Goal: Task Accomplishment & Management: Use online tool/utility

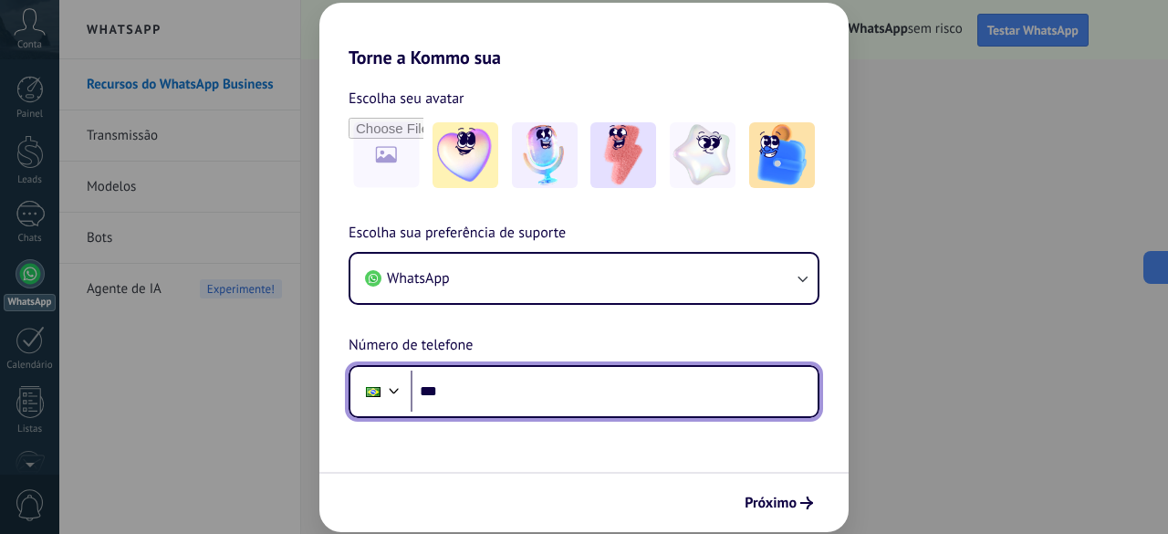
click at [675, 386] on input "***" at bounding box center [614, 392] width 407 height 42
type input "**********"
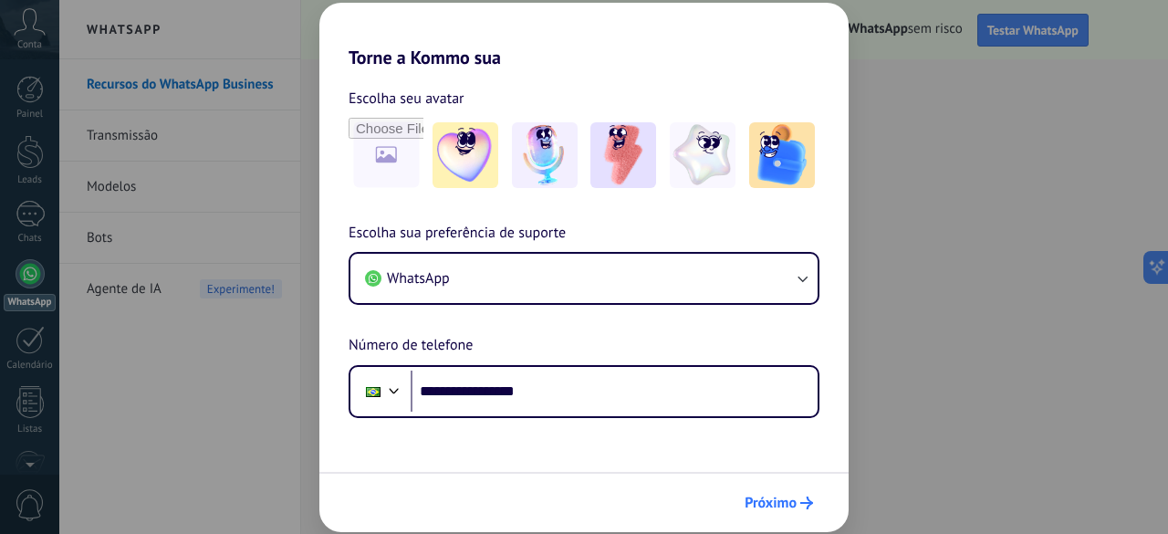
click at [771, 501] on span "Próximo" at bounding box center [771, 503] width 52 height 13
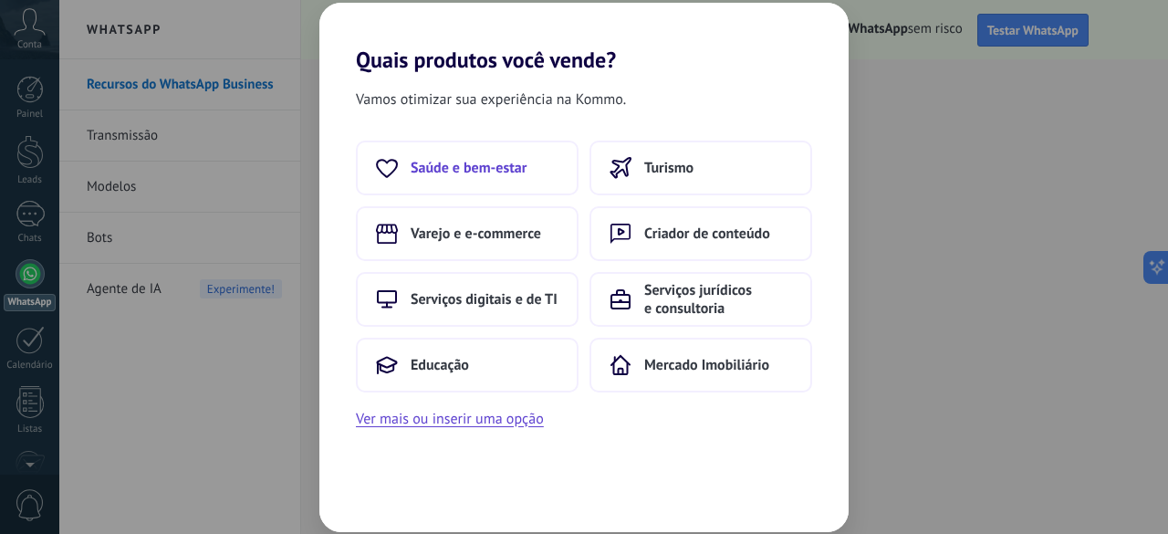
click at [522, 164] on span "Saúde e bem-estar" at bounding box center [469, 168] width 116 height 18
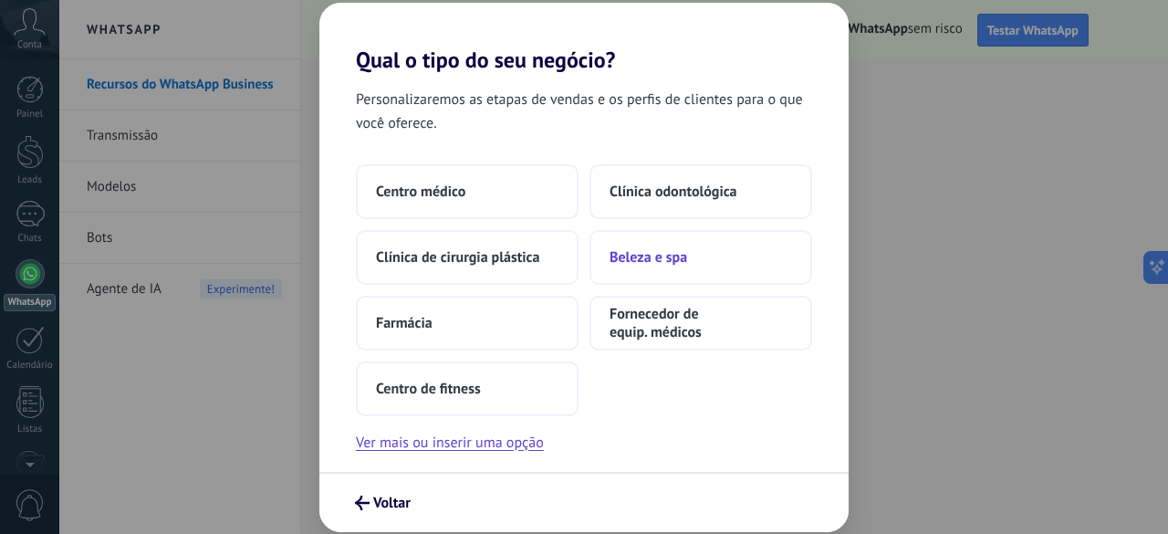
click at [754, 267] on button "Beleza e spa" at bounding box center [701, 257] width 223 height 55
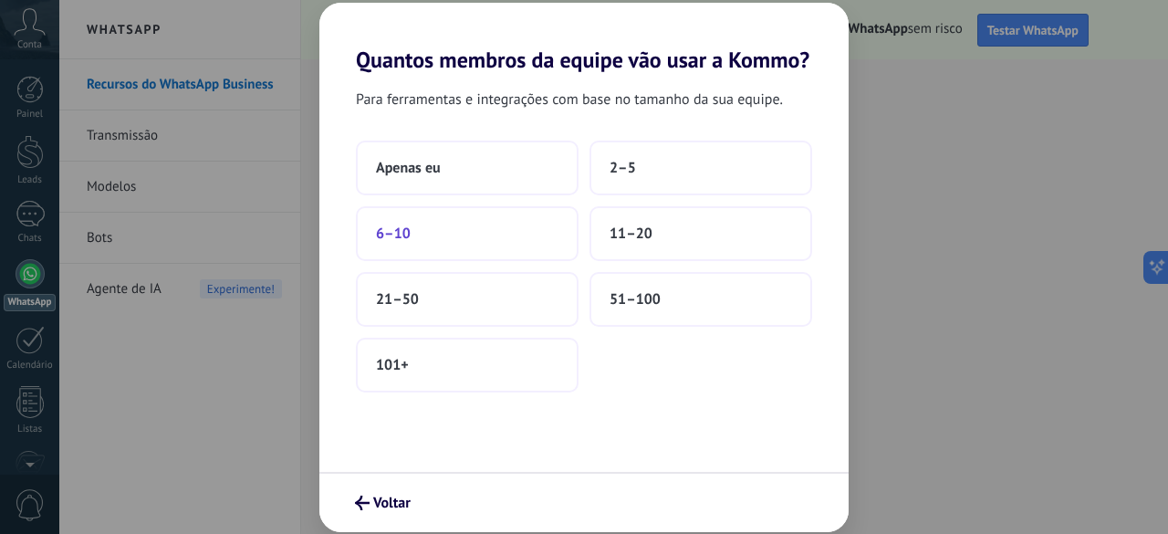
click at [475, 229] on button "6–10" at bounding box center [467, 233] width 223 height 55
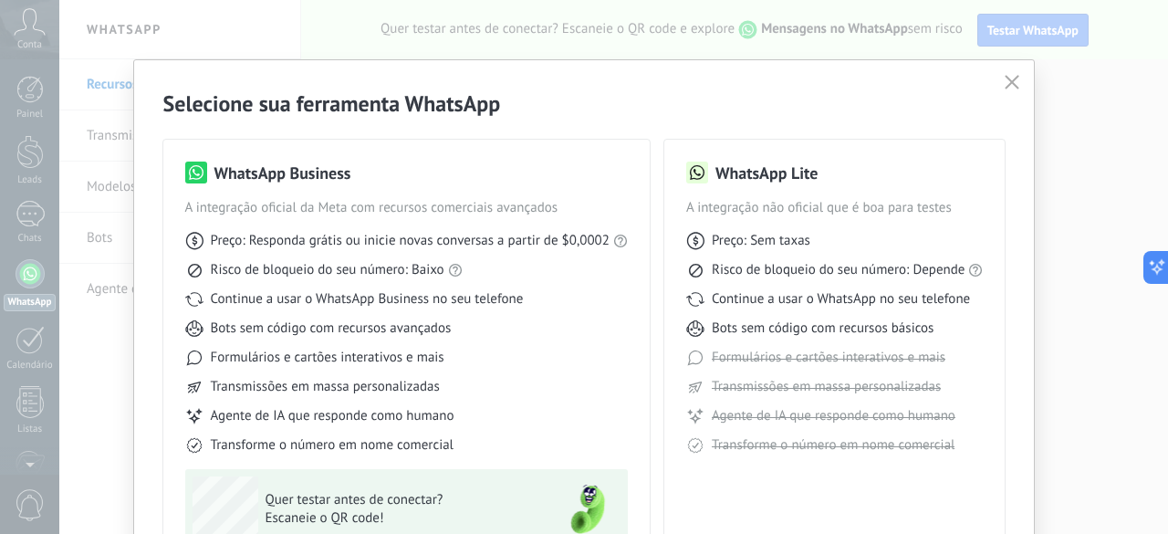
click at [1011, 79] on icon "button" at bounding box center [1012, 82] width 15 height 15
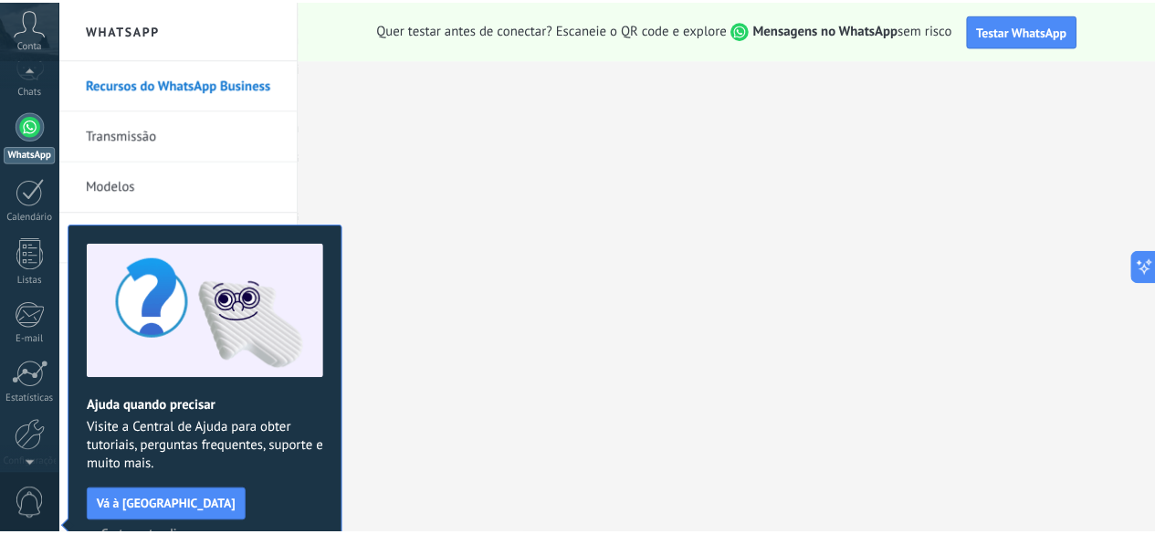
scroll to position [224, 0]
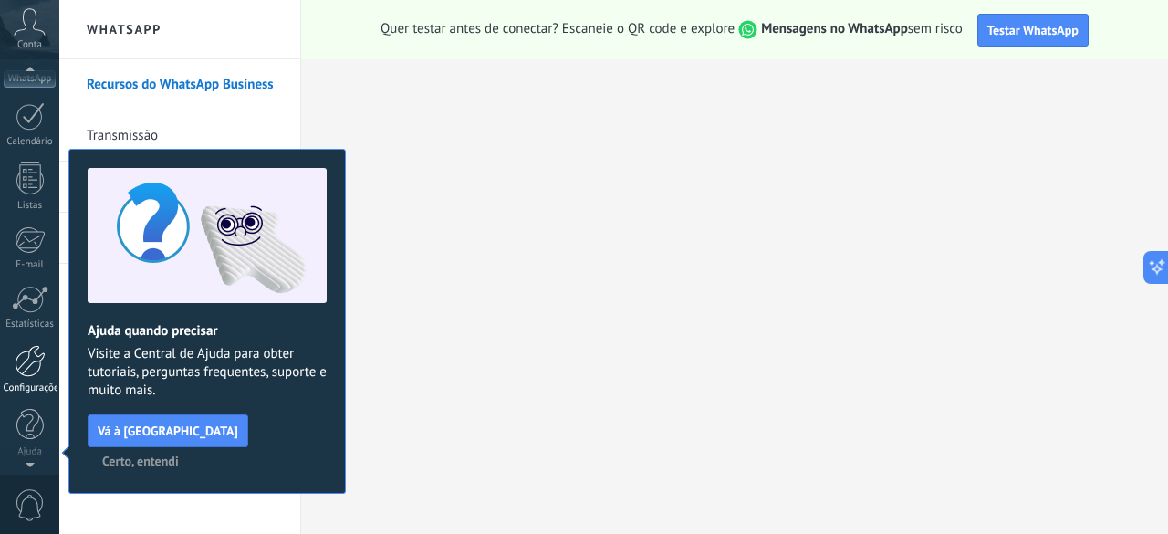
click at [28, 380] on link "Configurações" at bounding box center [29, 369] width 59 height 49
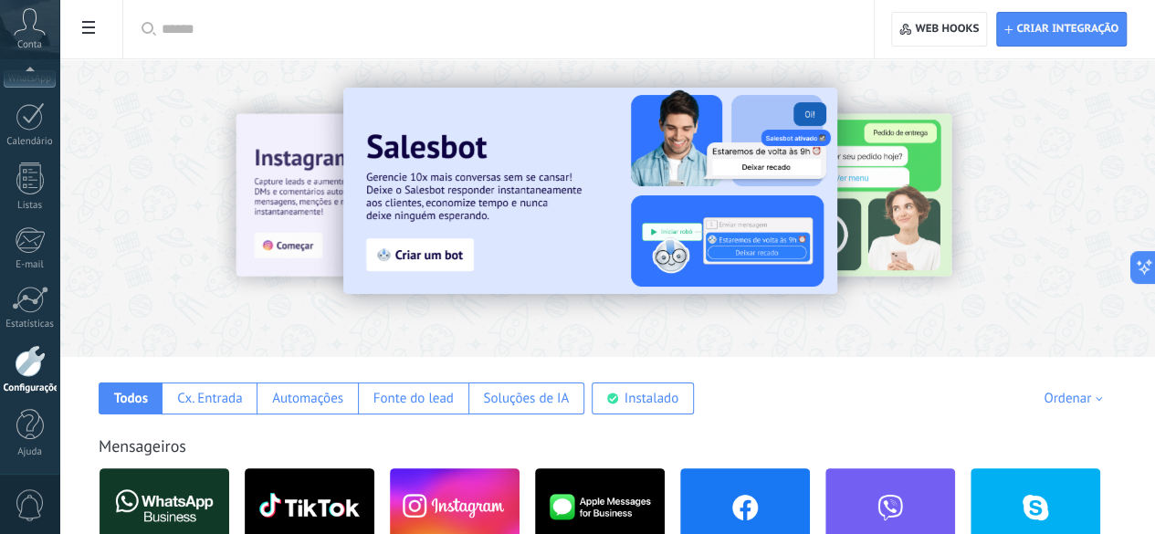
click at [1155, 32] on html ".abccls-1,.abccls-2{fill-rule:evenodd}.abccls-2{fill:#fff} .abfcls-1{fill:none}…" at bounding box center [577, 267] width 1155 height 534
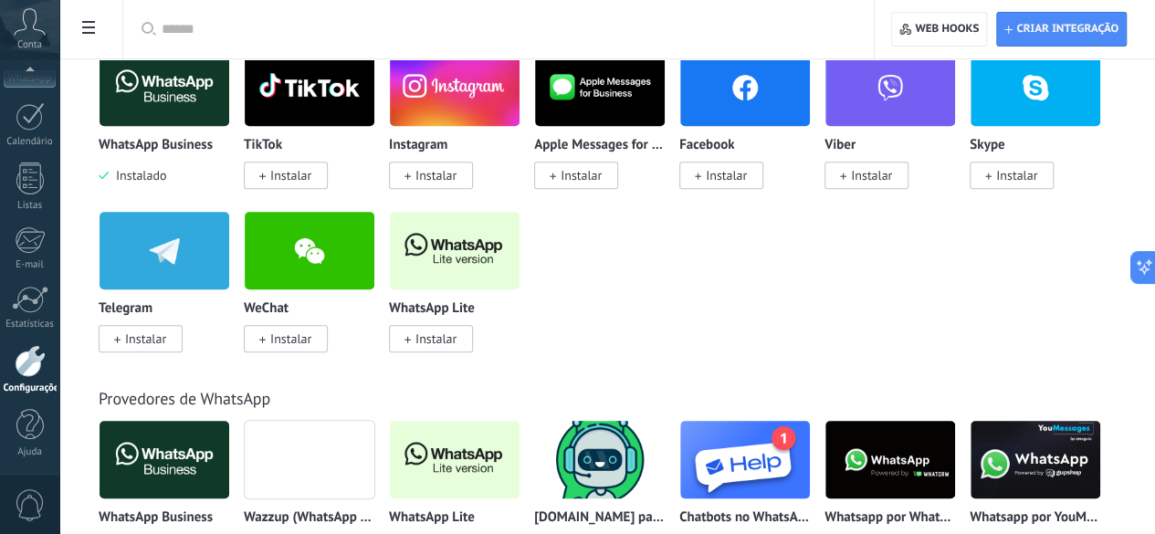
scroll to position [235, 0]
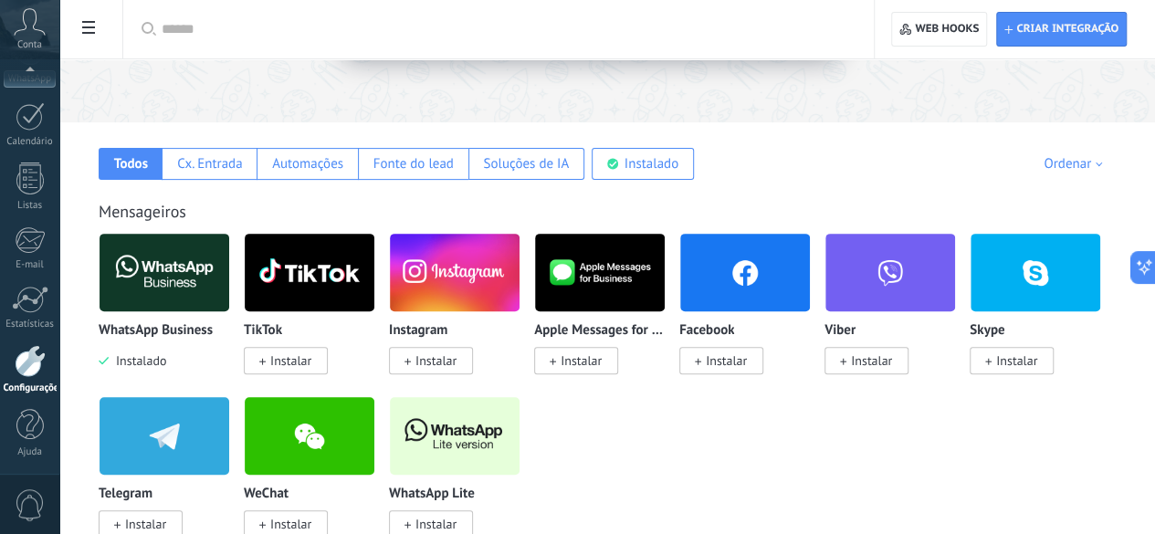
click at [519, 434] on img at bounding box center [455, 436] width 130 height 89
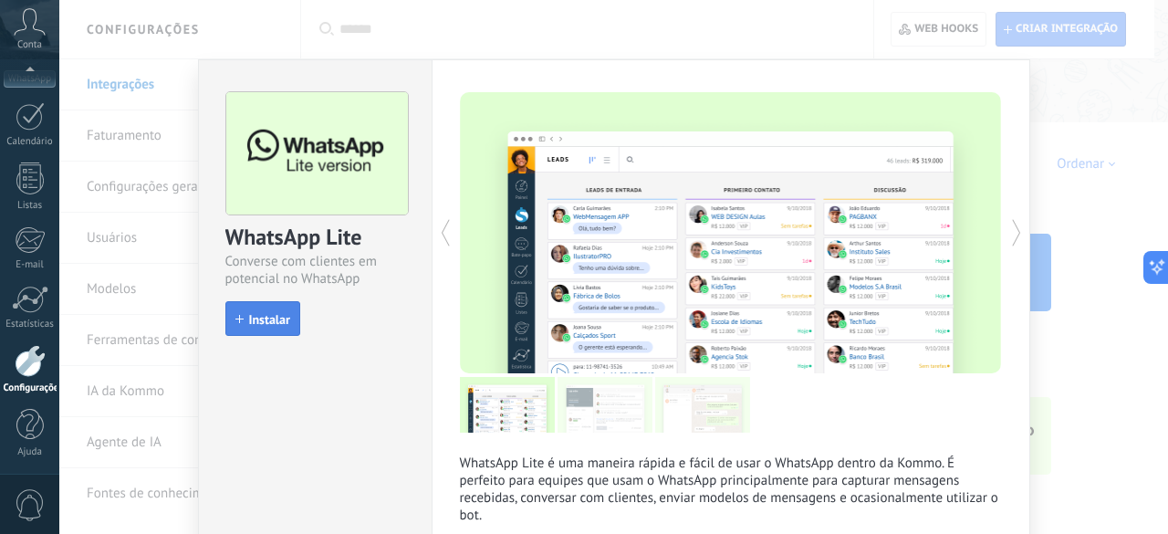
click at [272, 309] on button "Instalar" at bounding box center [262, 318] width 75 height 35
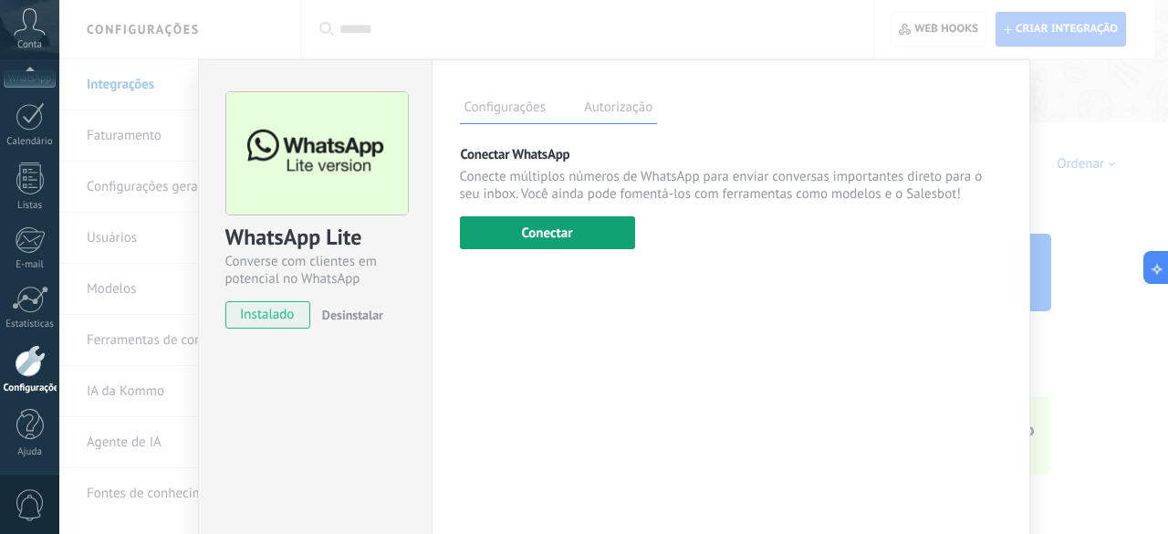
click at [511, 231] on button "Conectar" at bounding box center [547, 232] width 175 height 33
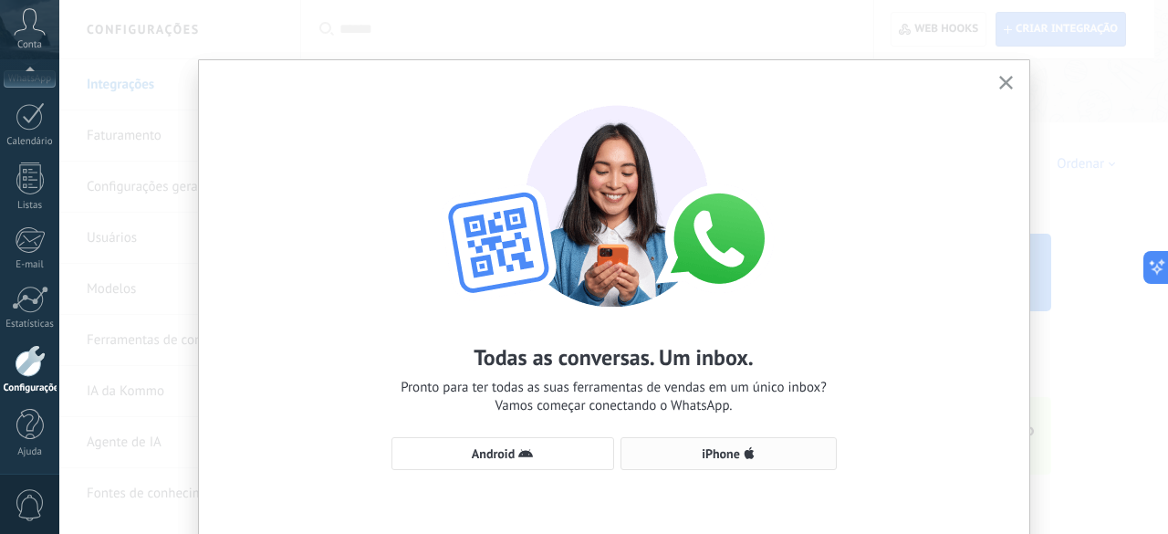
click at [695, 455] on span "iPhone" at bounding box center [729, 453] width 196 height 15
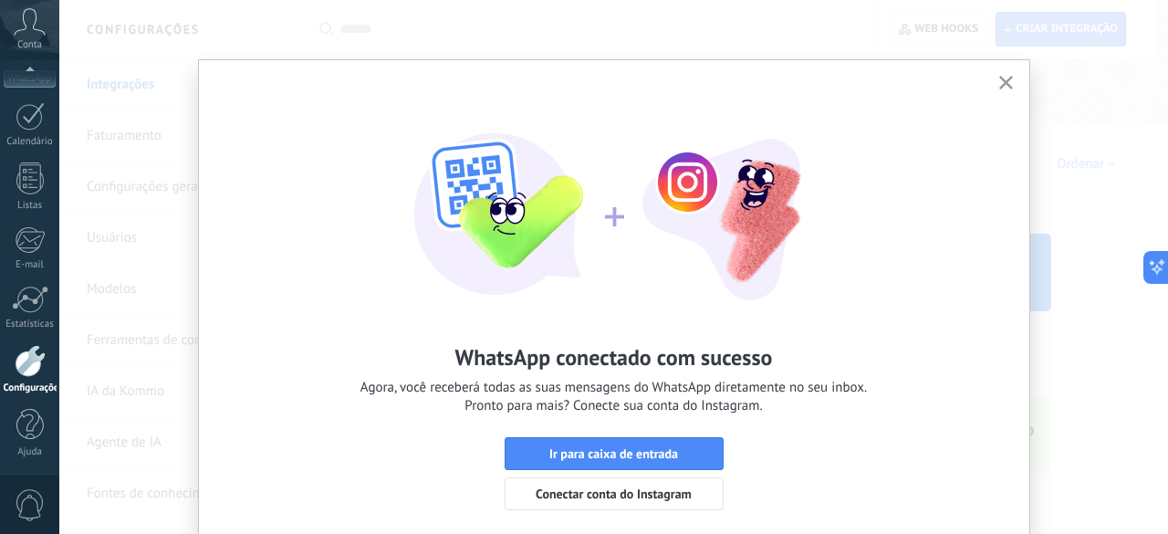
click at [1002, 80] on icon "button" at bounding box center [1006, 83] width 14 height 14
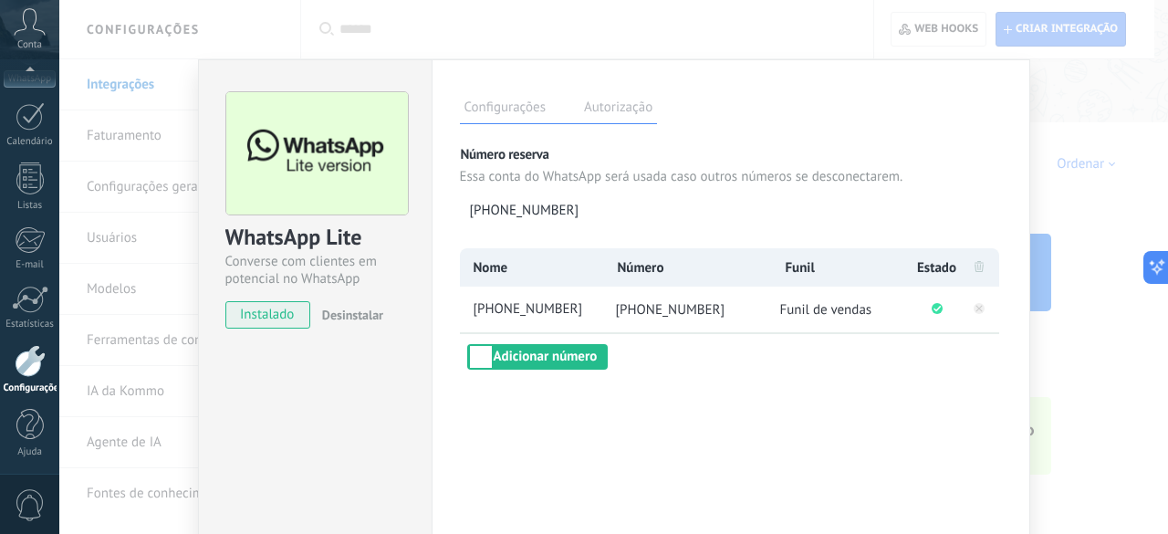
click at [686, 318] on li "[PHONE_NUMBER]" at bounding box center [687, 310] width 170 height 46
drag, startPoint x: 555, startPoint y: 297, endPoint x: 557, endPoint y: 306, distance: 9.3
click at [557, 306] on li "[PHONE_NUMBER]" at bounding box center [531, 310] width 142 height 46
click at [557, 306] on span "[PHONE_NUMBER]" at bounding box center [536, 309] width 132 height 19
click at [512, 308] on input "**********" at bounding box center [536, 309] width 132 height 19
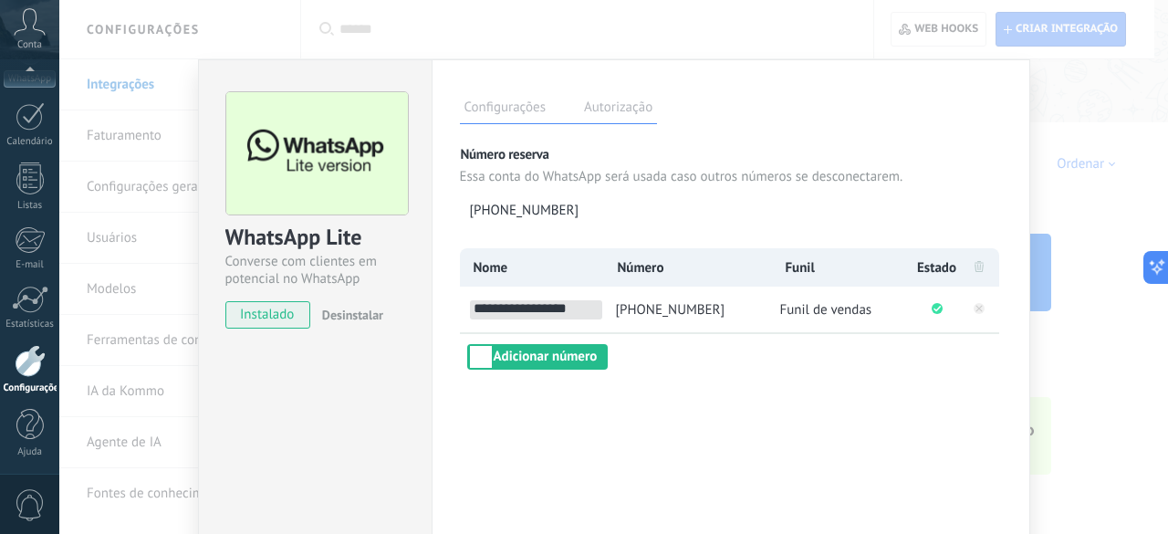
type input "**********"
click at [659, 386] on div "**********" at bounding box center [731, 330] width 599 height 543
click at [654, 306] on span "[PHONE_NUMBER]" at bounding box center [671, 309] width 110 height 17
click at [666, 311] on span "[PHONE_NUMBER]" at bounding box center [671, 309] width 110 height 17
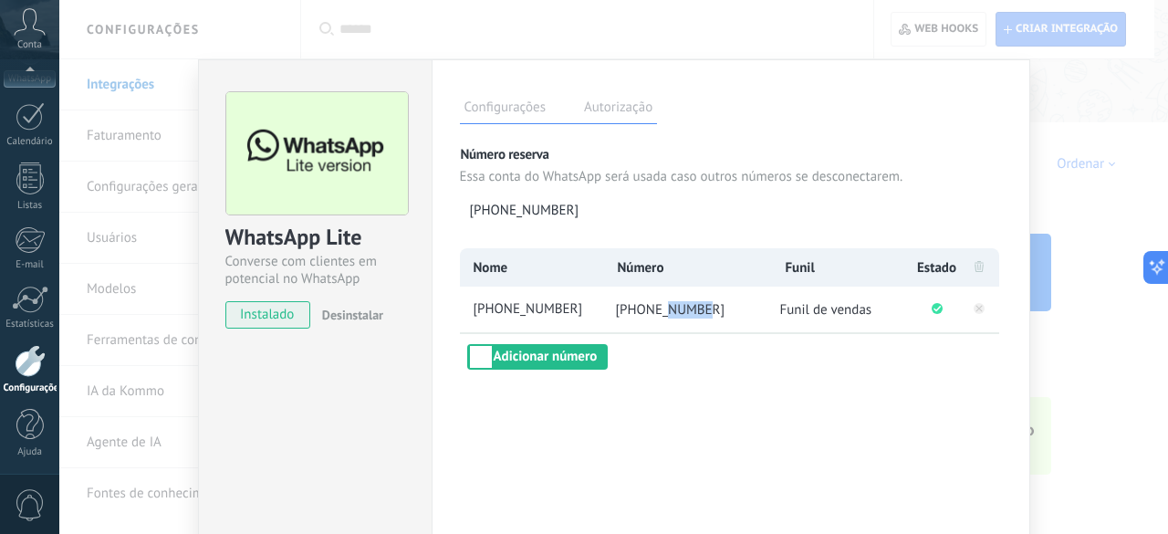
click at [666, 311] on span "[PHONE_NUMBER]" at bounding box center [671, 309] width 110 height 17
click at [666, 377] on div "Configurações Autorização Esta aba registra os usuários que permitiram acesso à…" at bounding box center [731, 330] width 599 height 543
click at [546, 307] on span "[PHONE_NUMBER]" at bounding box center [536, 309] width 132 height 19
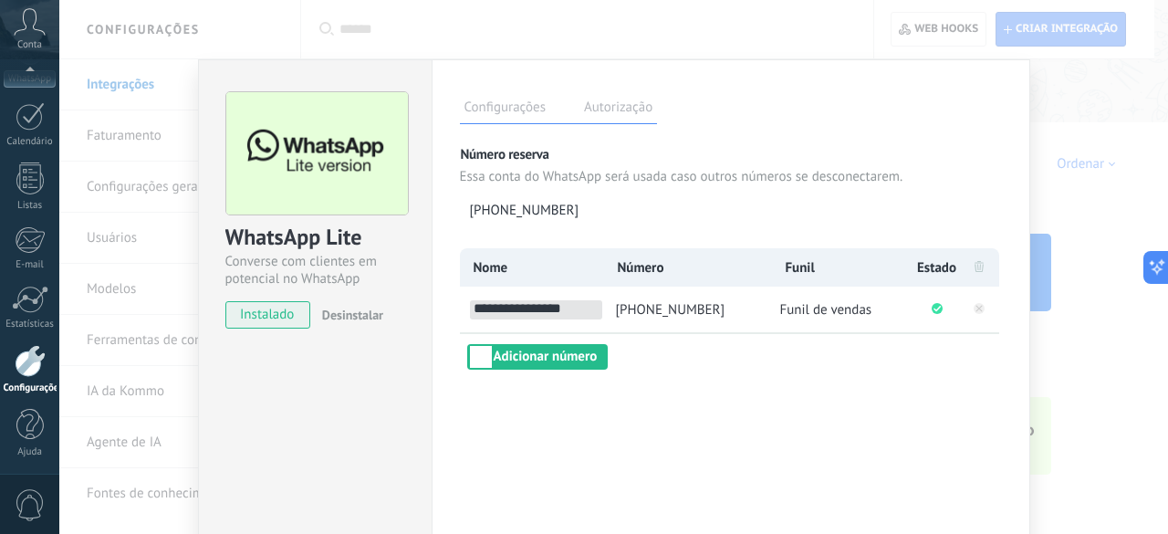
type input "**********"
click at [633, 373] on div "**********" at bounding box center [731, 330] width 599 height 543
drag, startPoint x: 685, startPoint y: 299, endPoint x: 991, endPoint y: 337, distance: 309.0
click at [991, 337] on div "Nome Número Funil Estado [PHONE_NUMBER] [PHONE_NUMBER] Funil de vendas Adiciona…" at bounding box center [731, 308] width 542 height 121
click at [935, 359] on div "Nome Número Funil Estado [PHONE_NUMBER] [PHONE_NUMBER] Funil de vendas Adiciona…" at bounding box center [731, 308] width 542 height 121
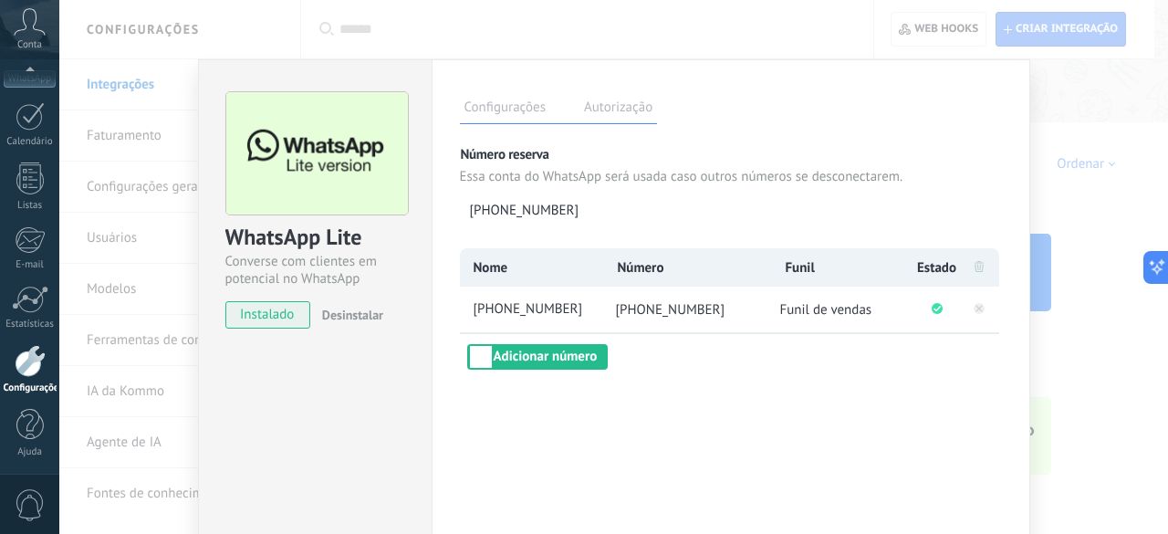
click at [591, 110] on label "Autorização" at bounding box center [619, 110] width 78 height 26
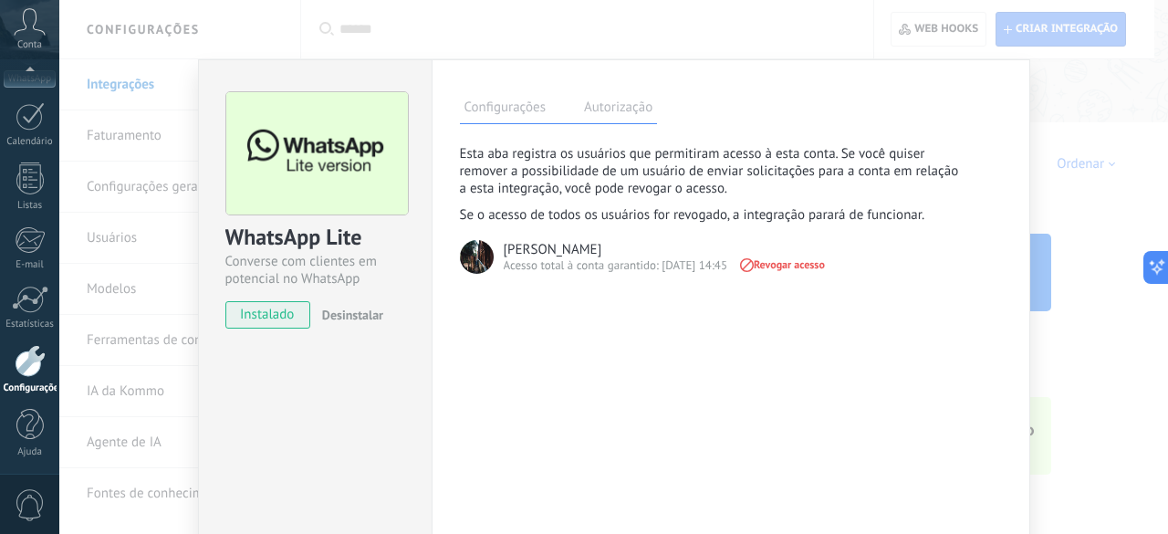
click at [513, 105] on label "Configurações" at bounding box center [505, 110] width 90 height 26
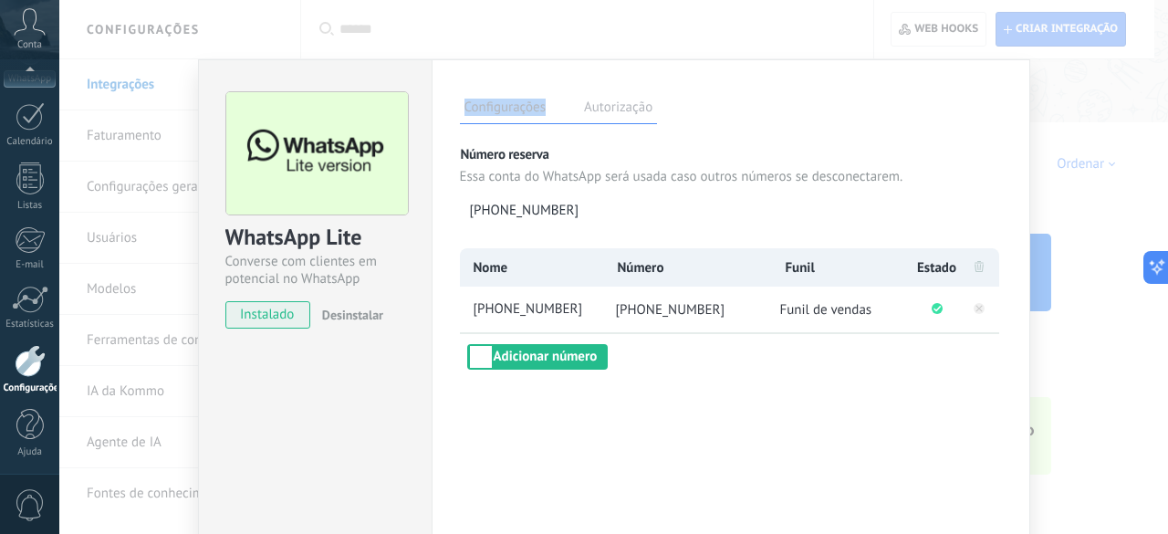
click at [513, 105] on label "Configurações" at bounding box center [505, 110] width 90 height 26
click at [587, 33] on div "WhatsApp Lite Converse com clientes em potencial no WhatsApp instalado Desinsta…" at bounding box center [613, 267] width 1109 height 534
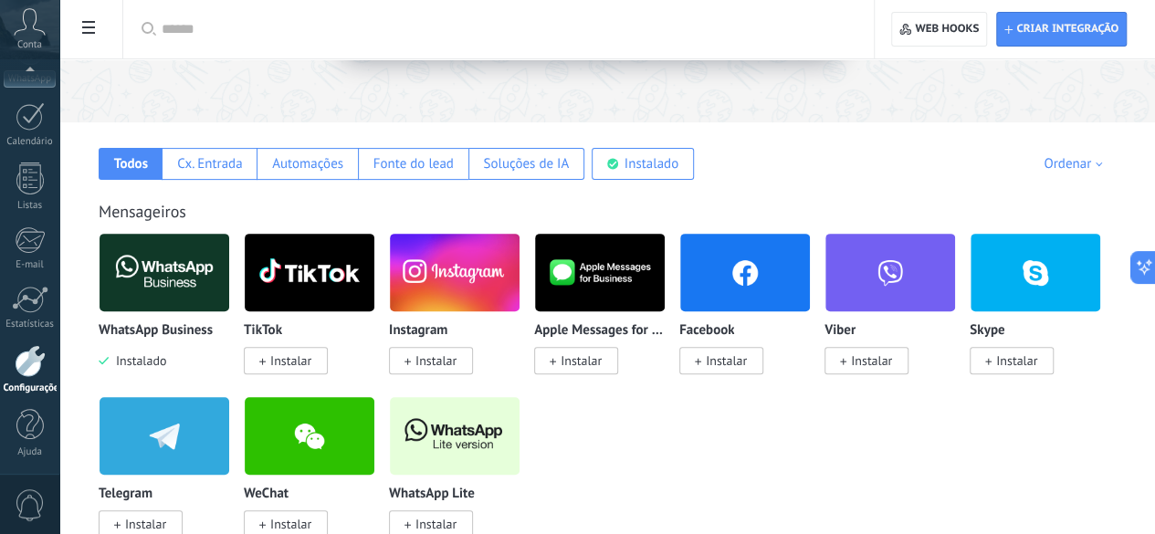
click at [519, 431] on img at bounding box center [455, 436] width 130 height 89
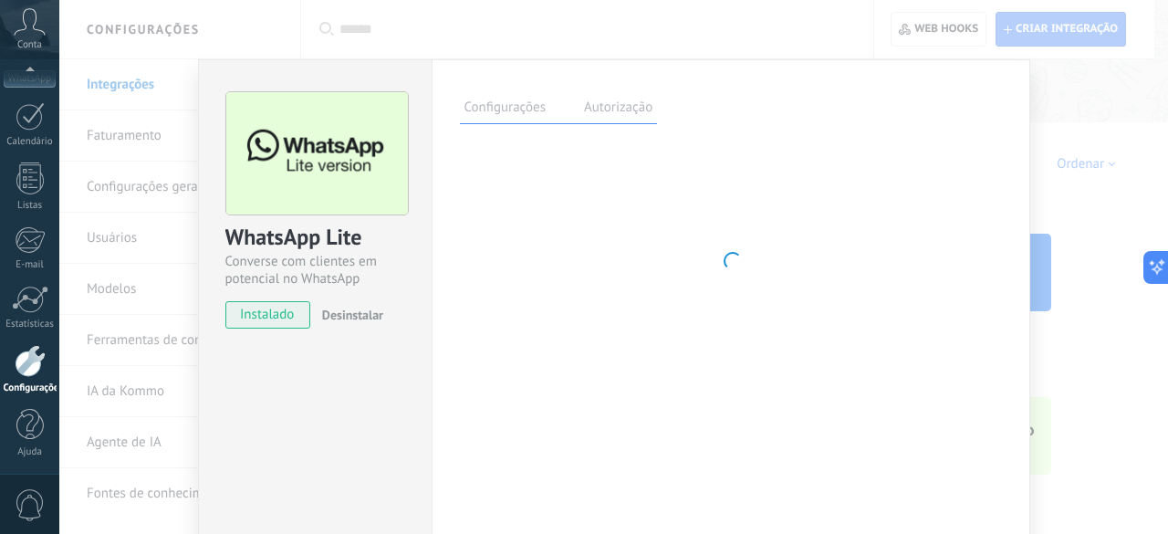
click at [957, 431] on div "Configurações Autorização Esta aba registra os usuários que permitiram acesso à…" at bounding box center [731, 330] width 599 height 543
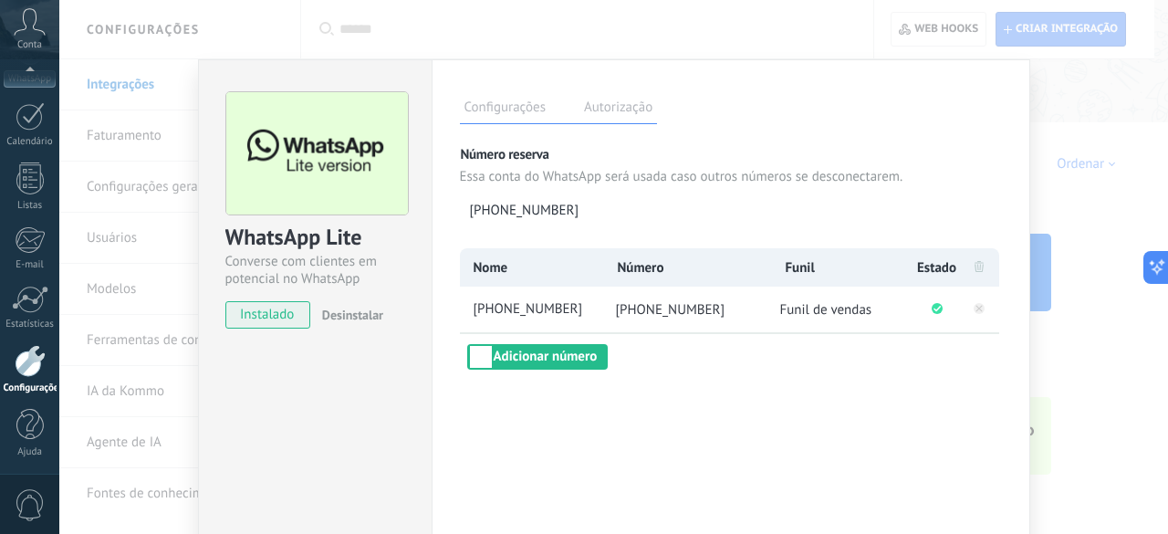
click at [1079, 260] on div "WhatsApp Lite Converse com clientes em potencial no WhatsApp instalado Desinsta…" at bounding box center [613, 267] width 1109 height 534
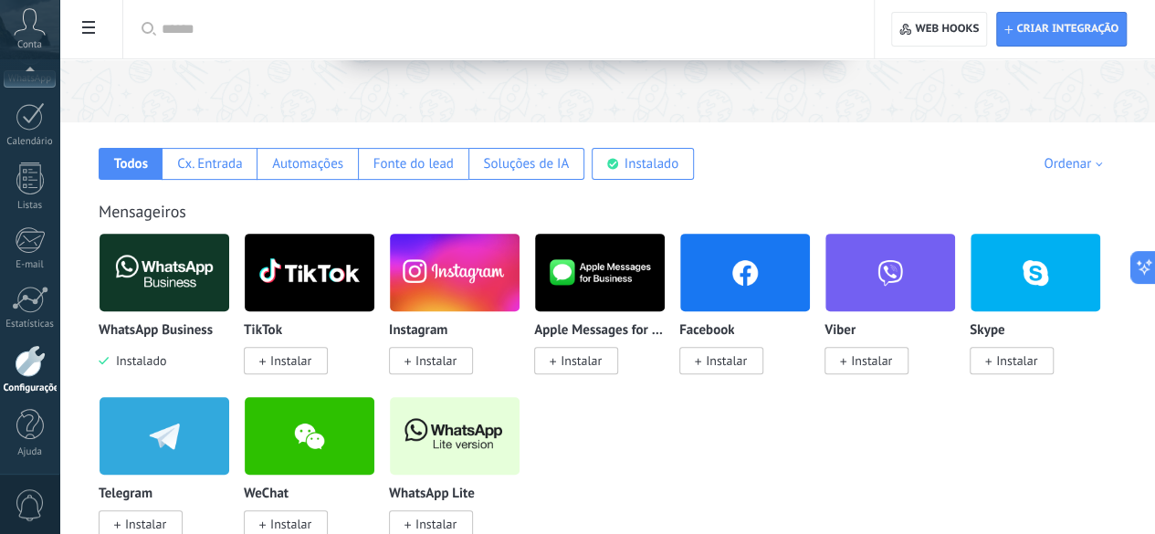
click at [229, 270] on img at bounding box center [164, 272] width 130 height 89
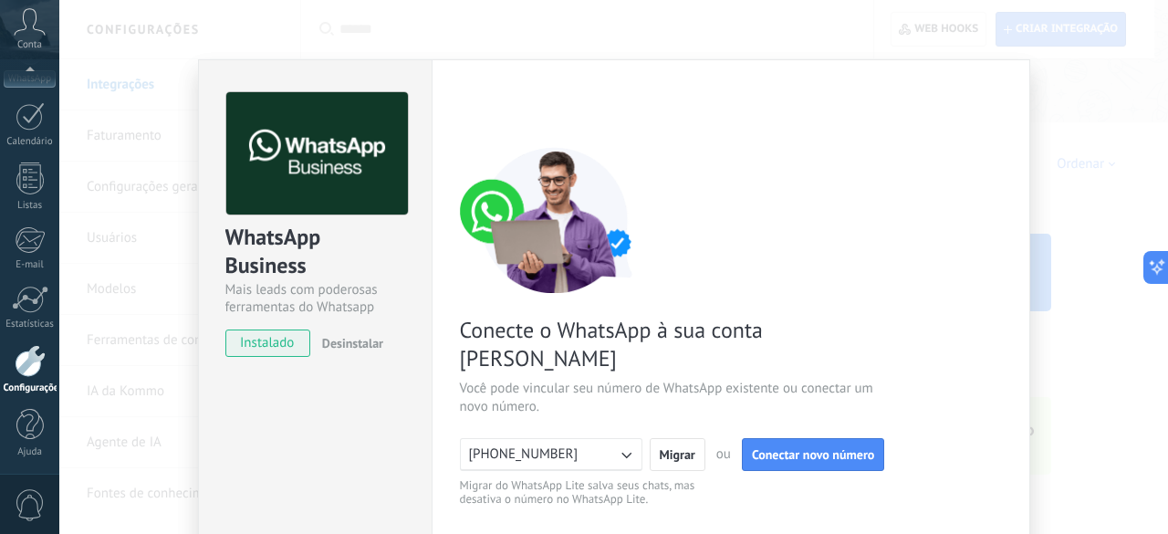
click at [498, 445] on span "[PHONE_NUMBER]" at bounding box center [524, 454] width 110 height 18
click at [1125, 165] on div "WhatsApp Business Mais leads com poderosas ferramentas do Whatsapp instalado De…" at bounding box center [613, 267] width 1109 height 534
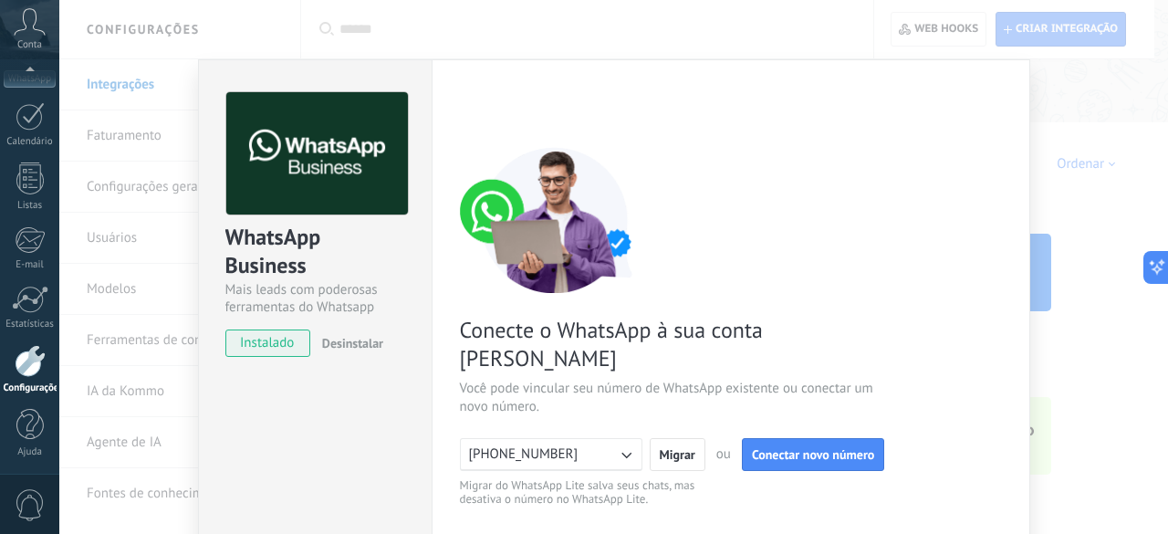
click at [1069, 269] on div "WhatsApp Business Mais leads com poderosas ferramentas do Whatsapp instalado De…" at bounding box center [613, 267] width 1109 height 534
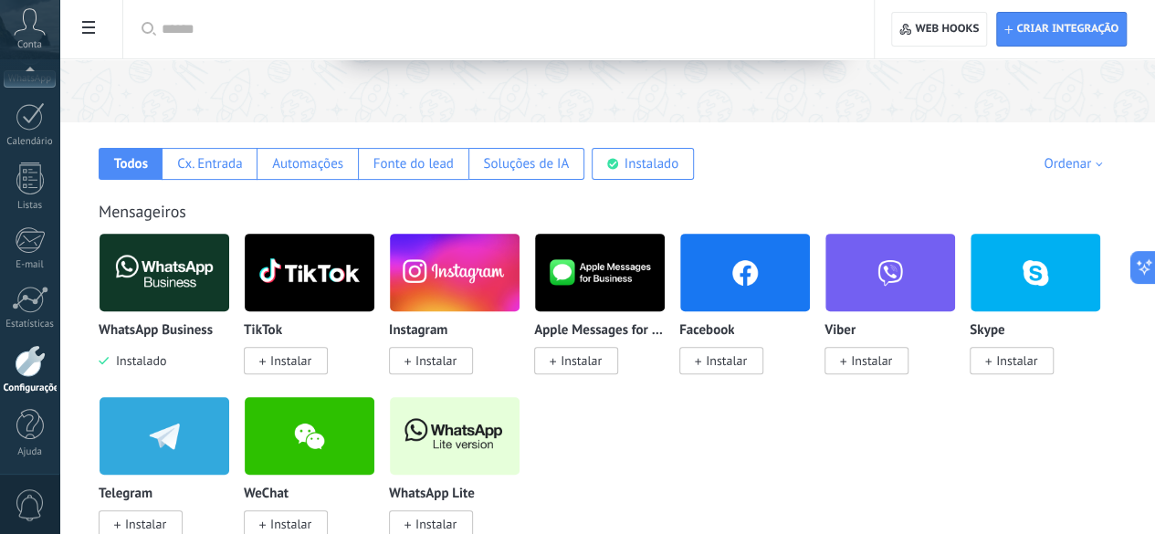
click at [519, 460] on img at bounding box center [455, 436] width 130 height 89
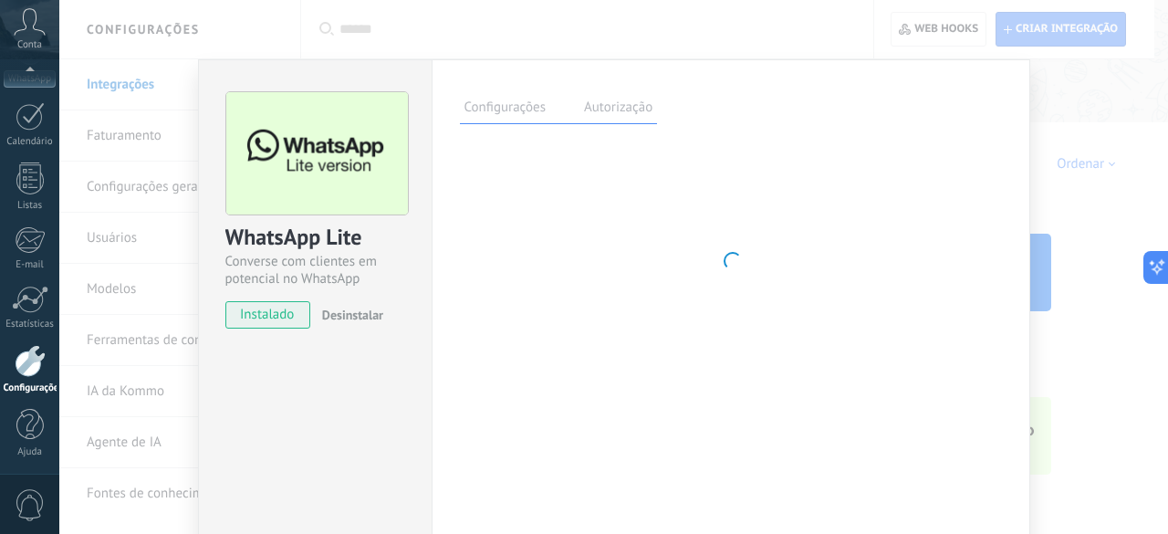
click at [964, 460] on div "Configurações Autorização Esta aba registra os usuários que permitiram acesso à…" at bounding box center [731, 330] width 599 height 543
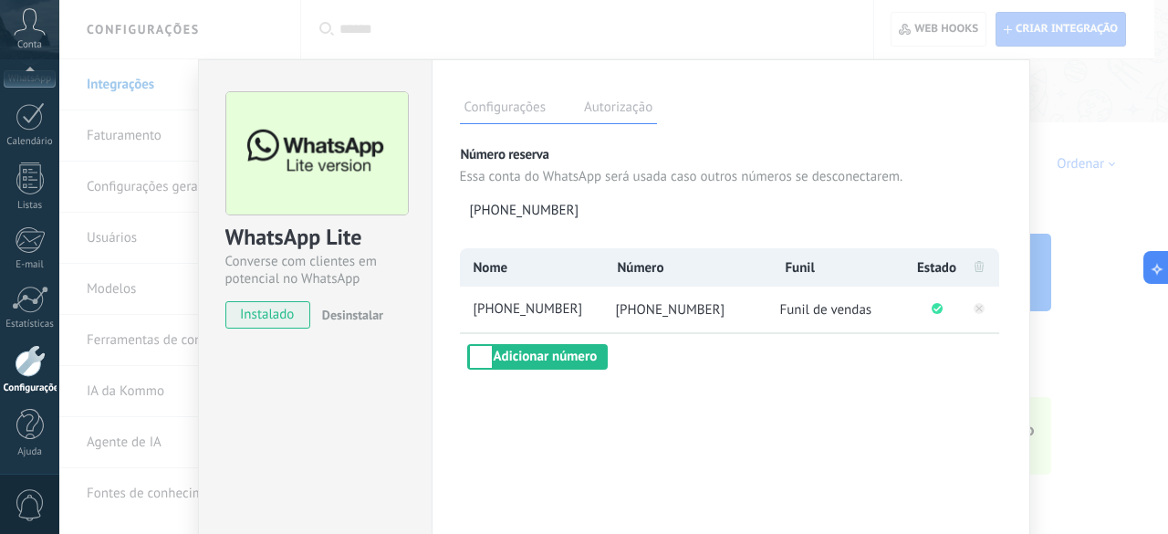
click at [956, 460] on div "Configurações Autorização Esta aba registra os usuários que permitiram acesso à…" at bounding box center [731, 330] width 599 height 543
click at [1124, 37] on div "WhatsApp Lite Converse com clientes em potencial no WhatsApp instalado Desinsta…" at bounding box center [613, 267] width 1109 height 534
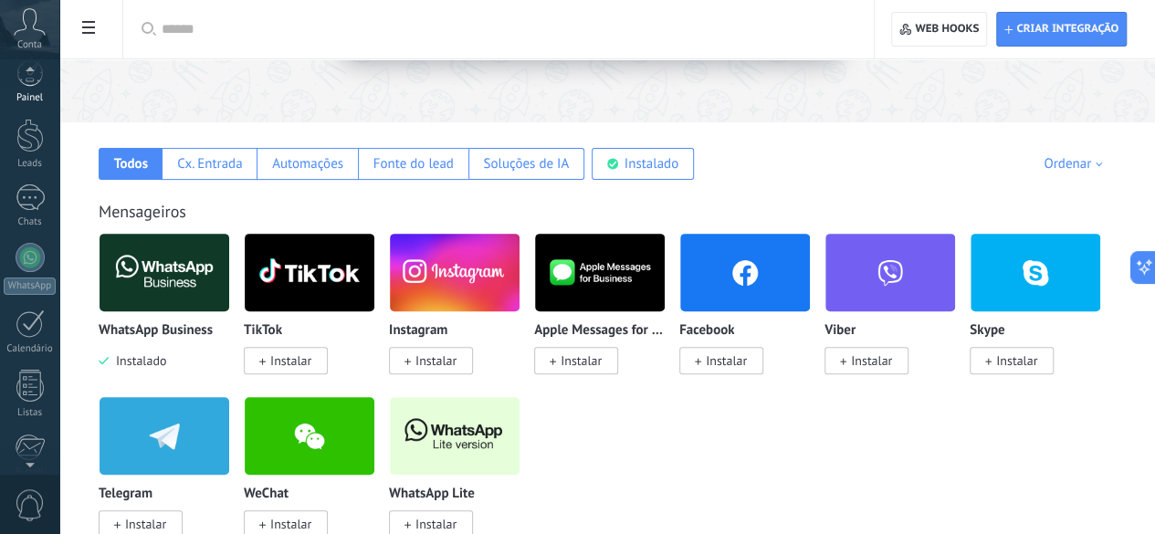
scroll to position [0, 0]
click at [26, 276] on div at bounding box center [30, 273] width 29 height 29
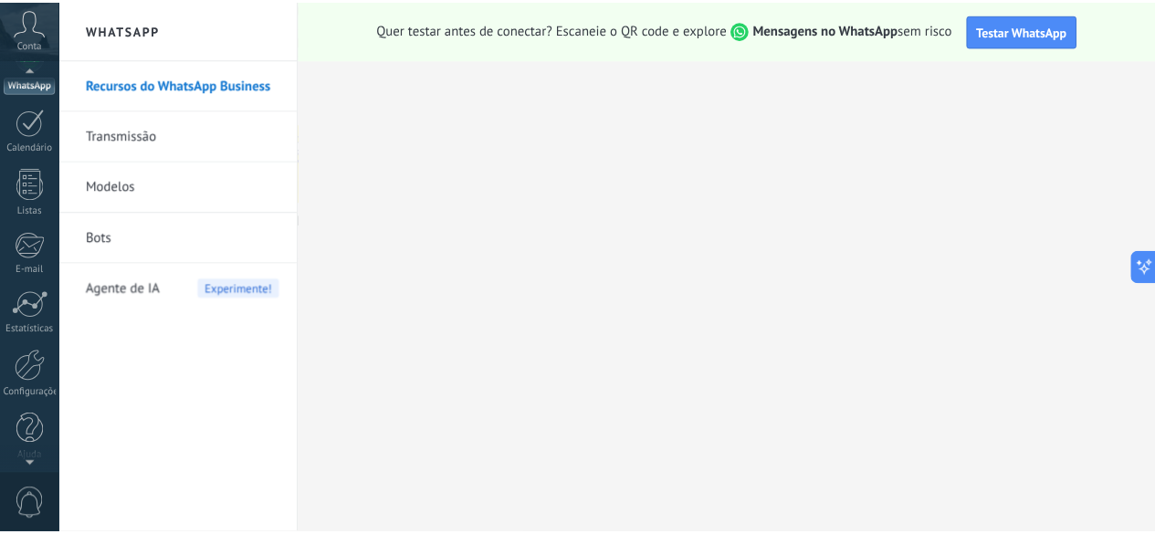
scroll to position [224, 0]
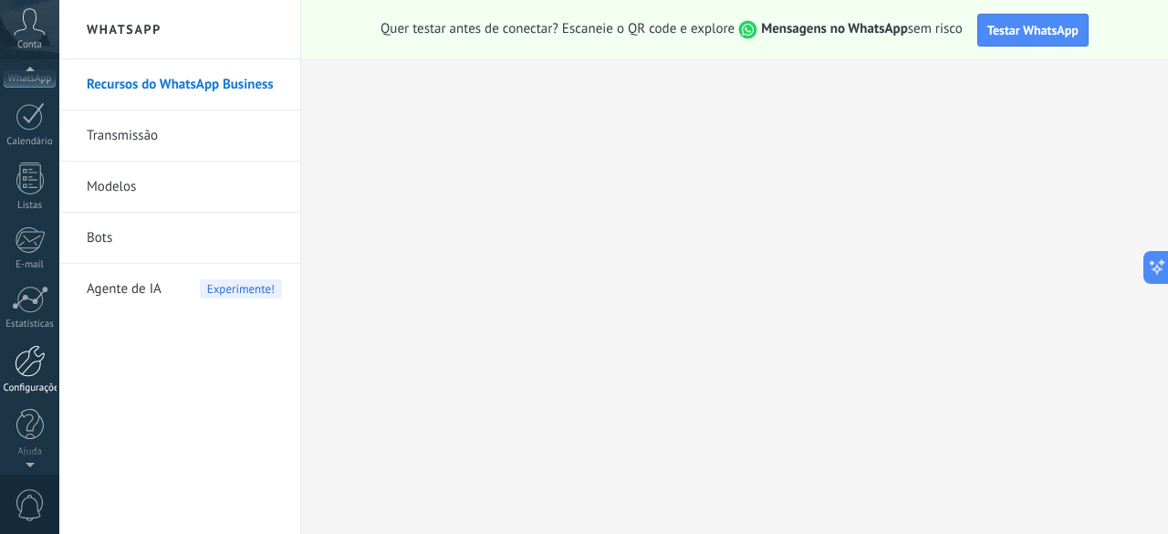
click at [39, 366] on div at bounding box center [30, 361] width 31 height 32
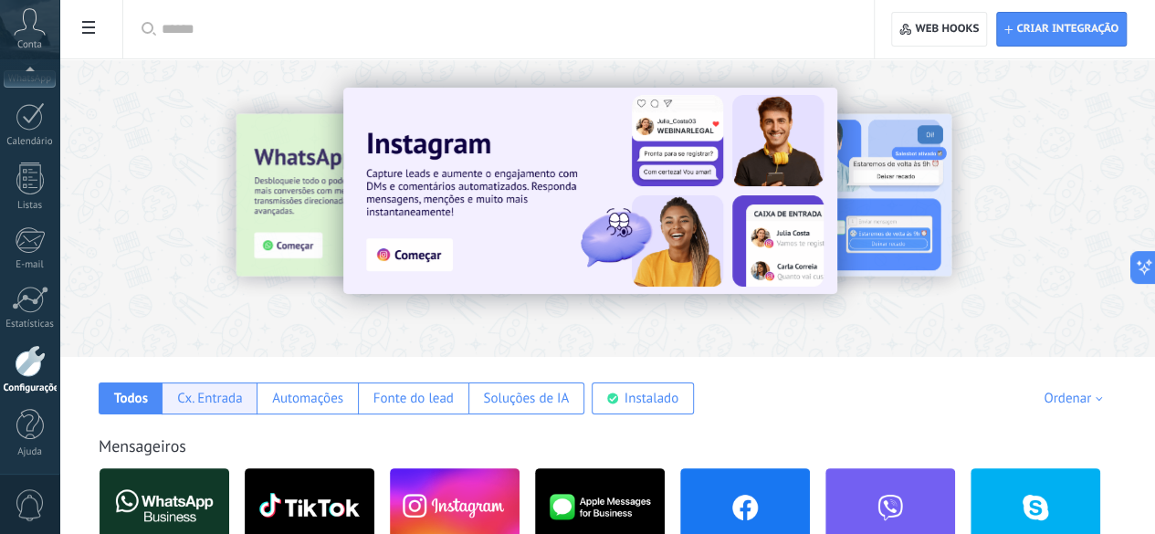
click at [256, 382] on div "Cx. Entrada" at bounding box center [209, 398] width 95 height 32
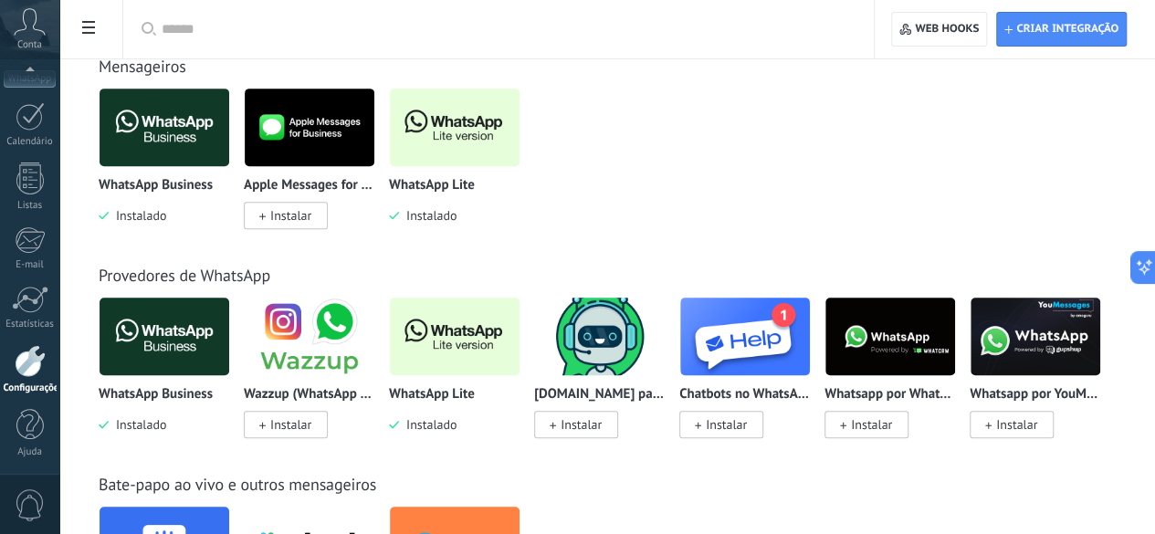
scroll to position [394, 0]
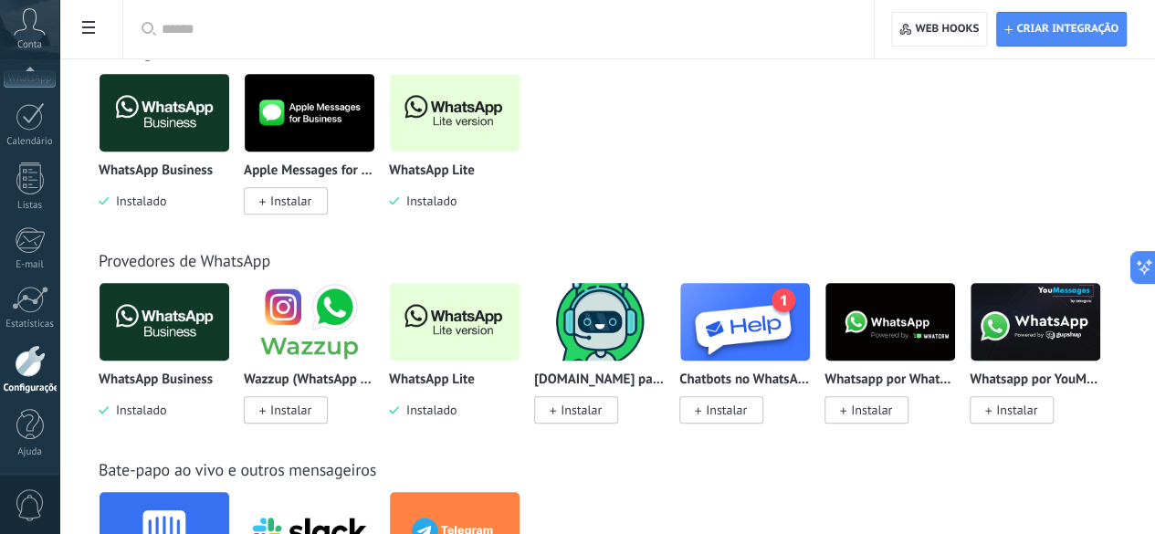
click at [519, 109] on img at bounding box center [455, 112] width 130 height 89
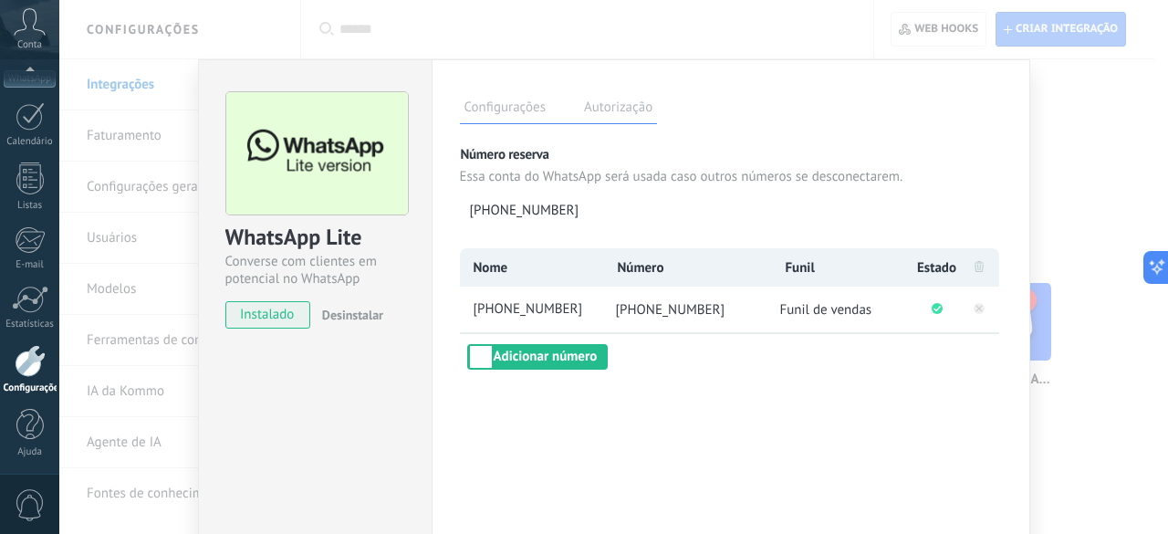
click at [1104, 180] on div "WhatsApp Lite Converse com clientes em potencial no WhatsApp instalado Desinsta…" at bounding box center [613, 267] width 1109 height 534
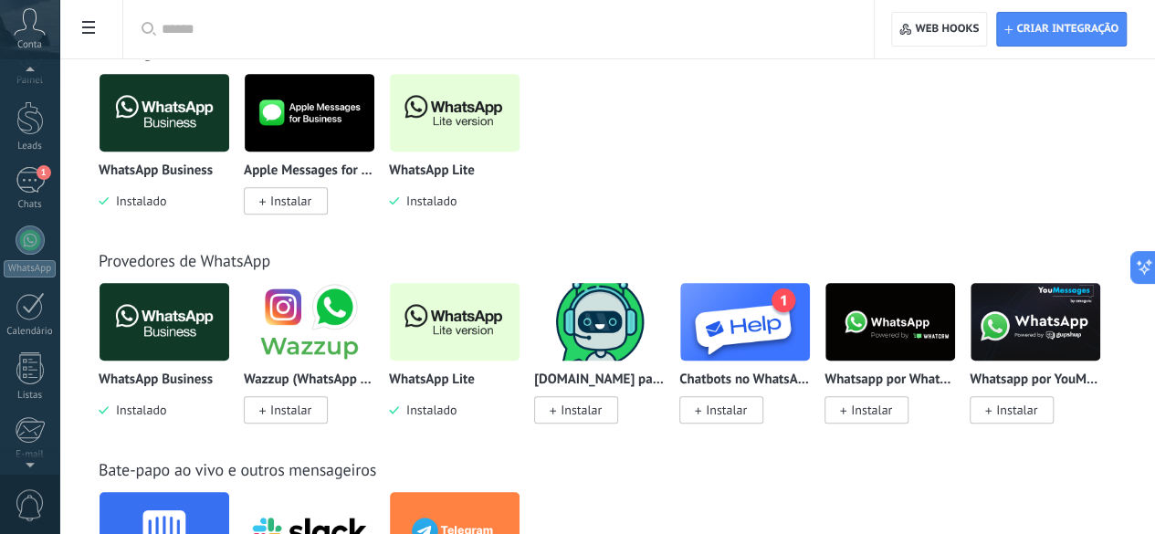
scroll to position [0, 0]
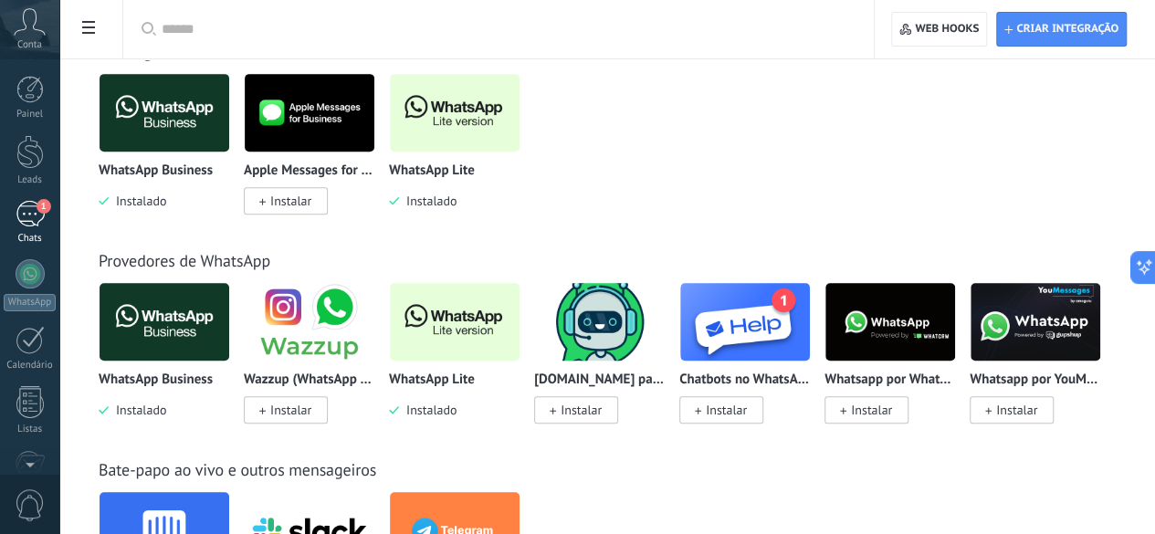
click at [34, 204] on div "1" at bounding box center [30, 214] width 29 height 26
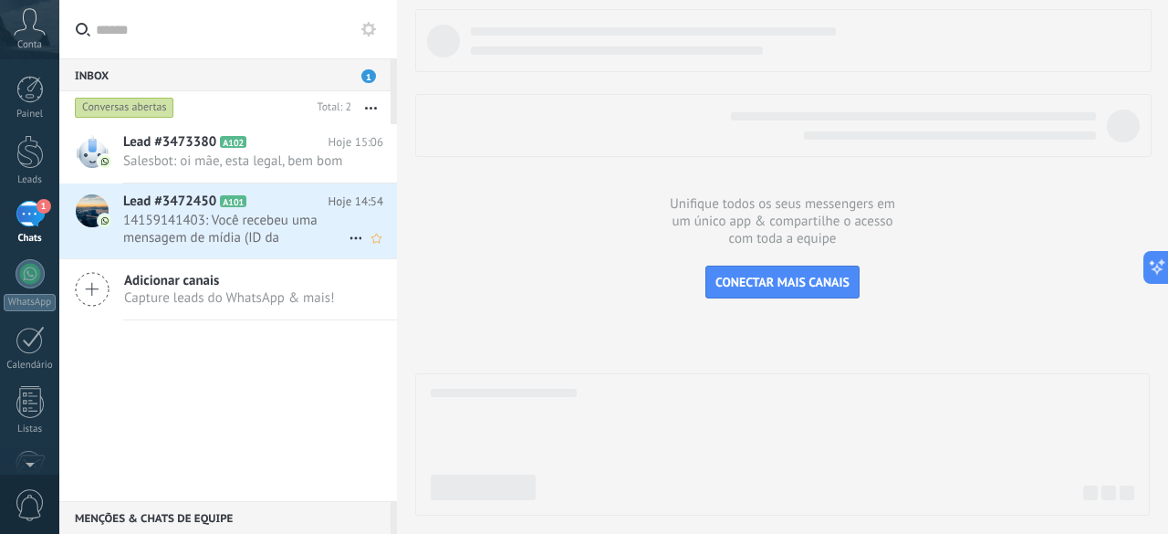
click at [252, 211] on icon at bounding box center [261, 202] width 18 height 18
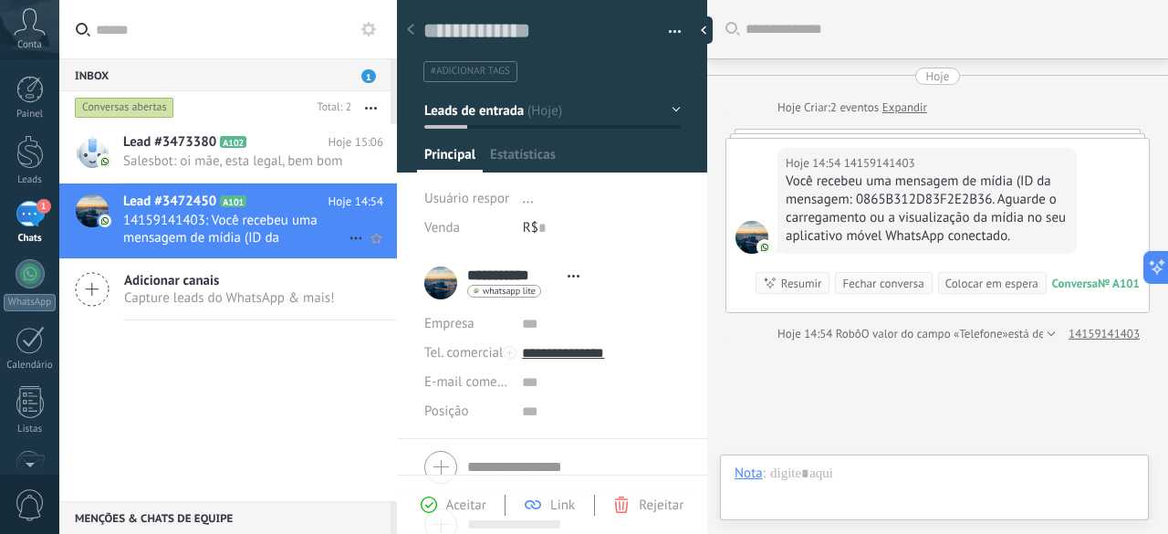
scroll to position [27, 0]
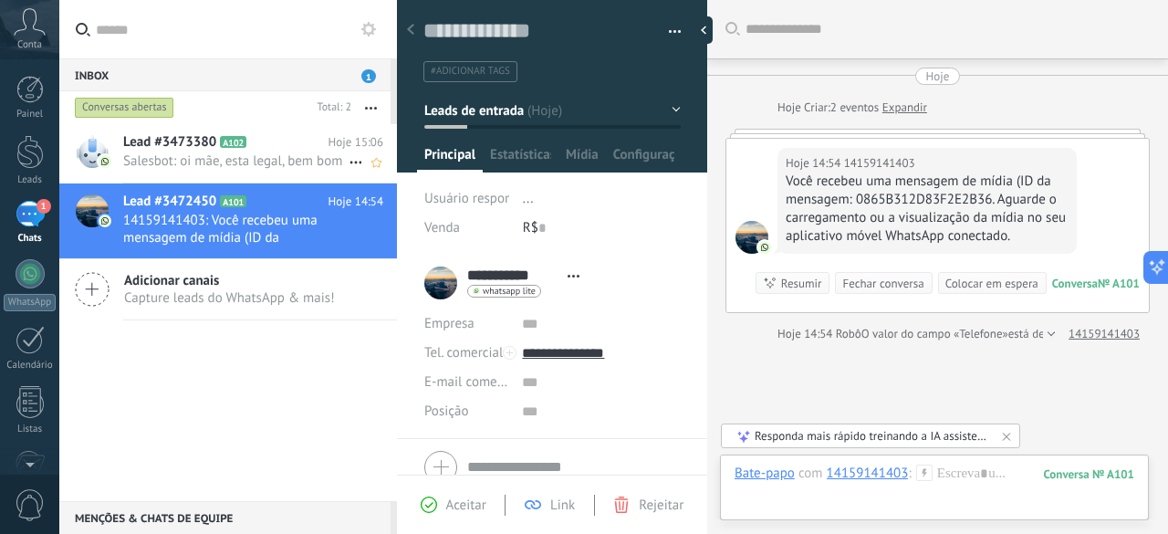
click at [259, 151] on icon at bounding box center [261, 142] width 18 height 18
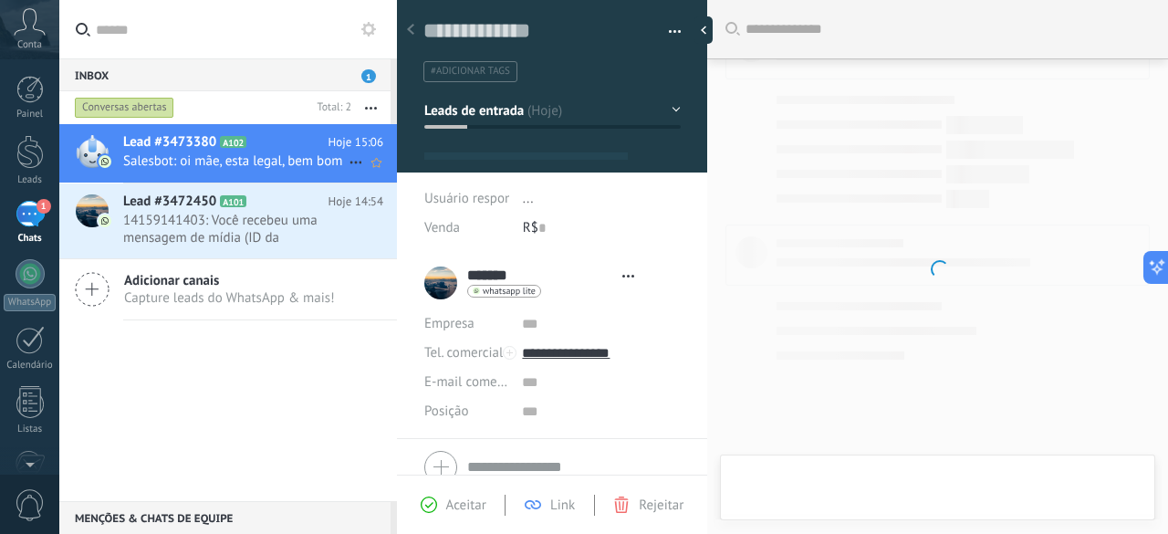
type textarea "**********"
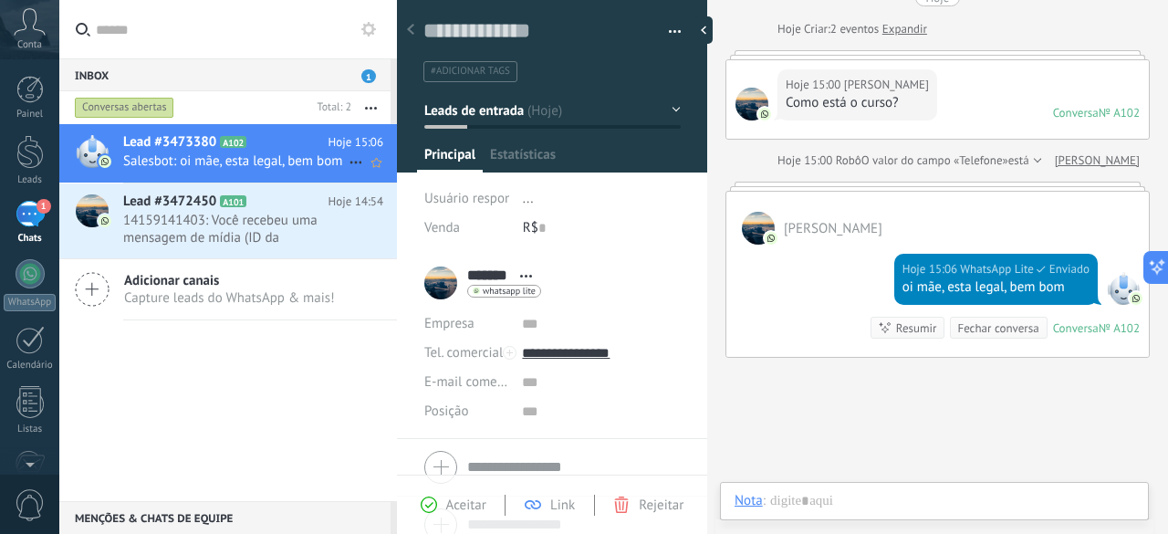
scroll to position [27, 0]
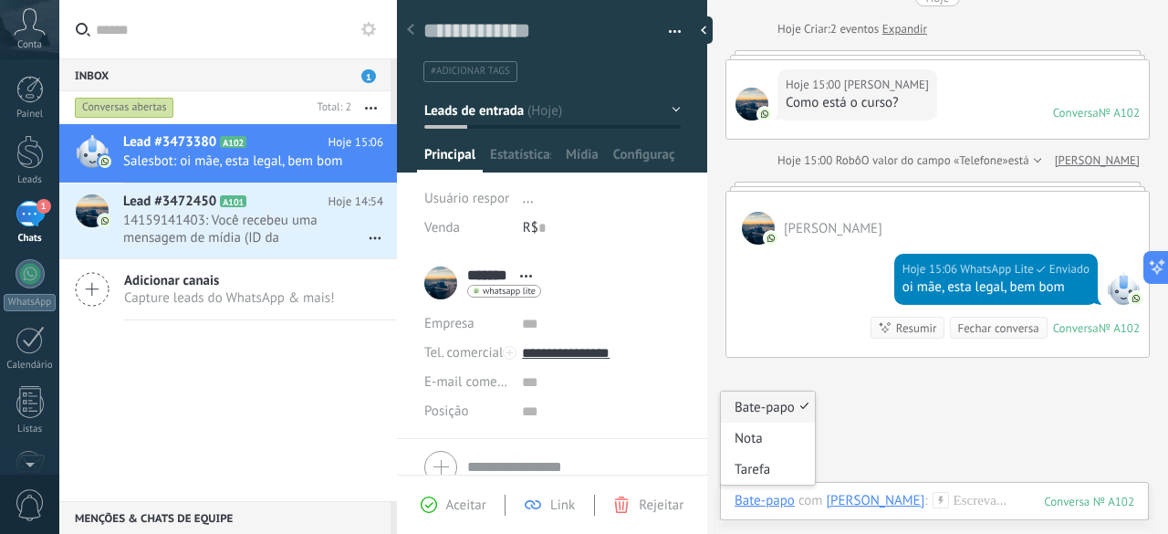
click at [763, 505] on div "Bate-papo" at bounding box center [765, 500] width 60 height 16
click at [957, 502] on div at bounding box center [935, 519] width 400 height 55
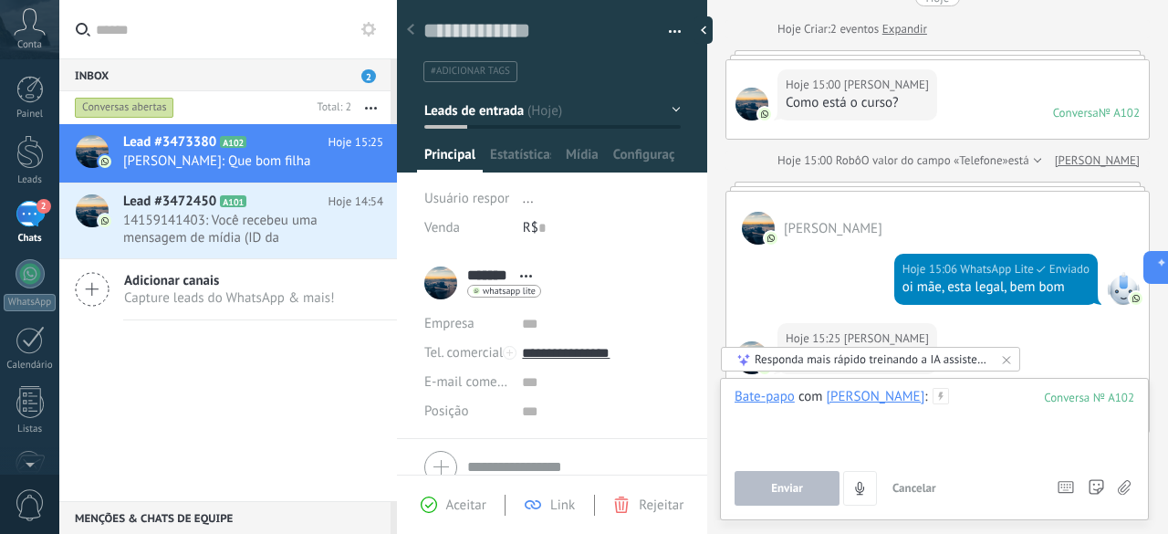
scroll to position [160, 0]
